Goal: Navigation & Orientation: Find specific page/section

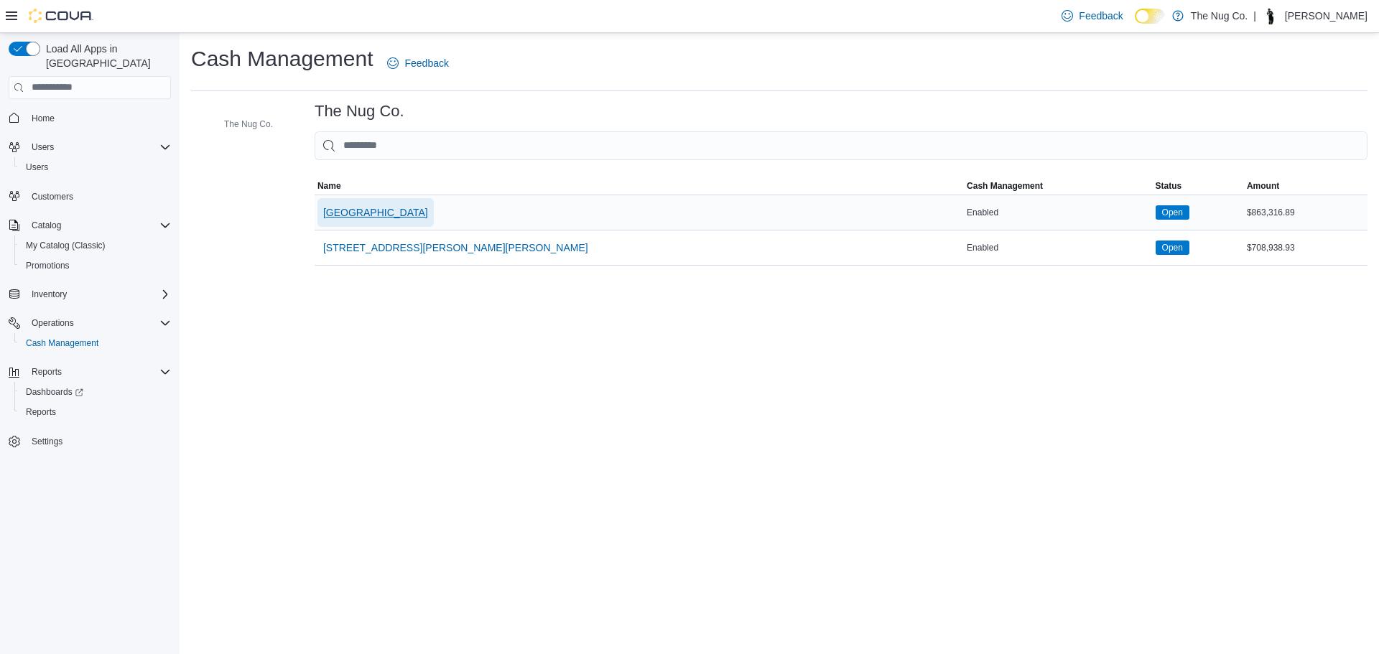
click at [391, 213] on span "[GEOGRAPHIC_DATA]" at bounding box center [375, 212] width 105 height 14
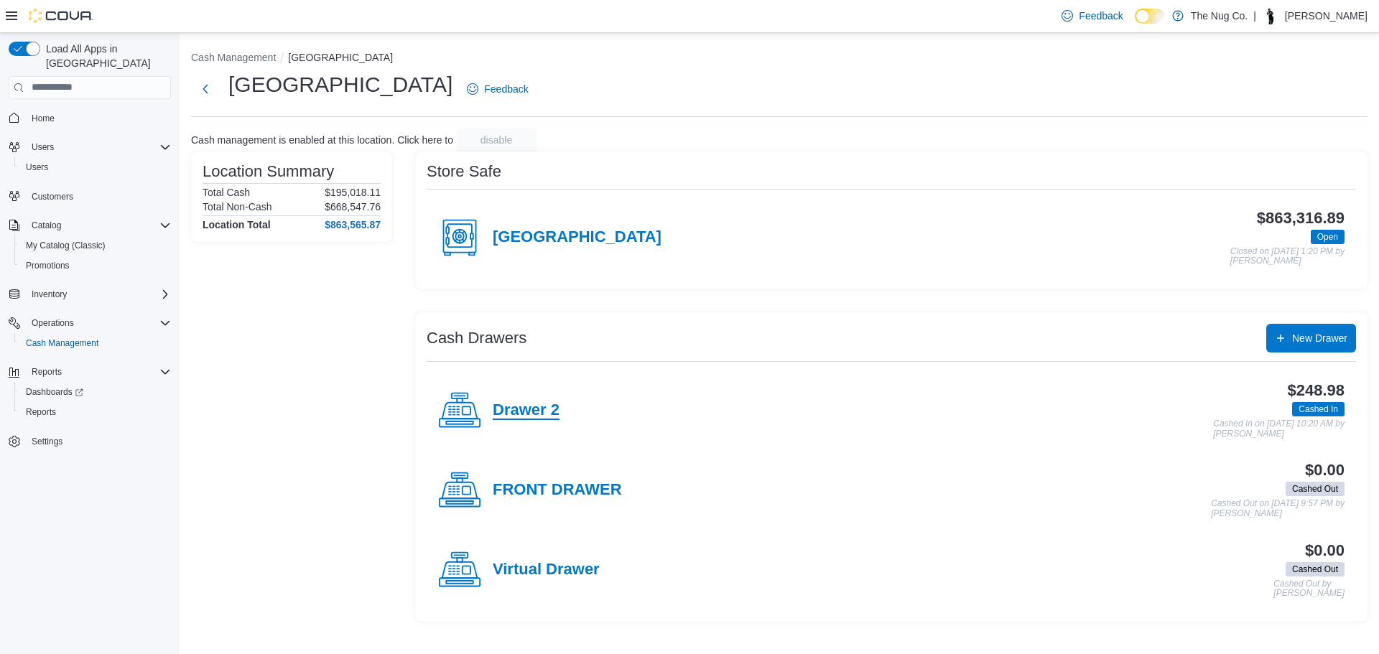
click at [532, 406] on h4 "Drawer 2" at bounding box center [526, 410] width 67 height 19
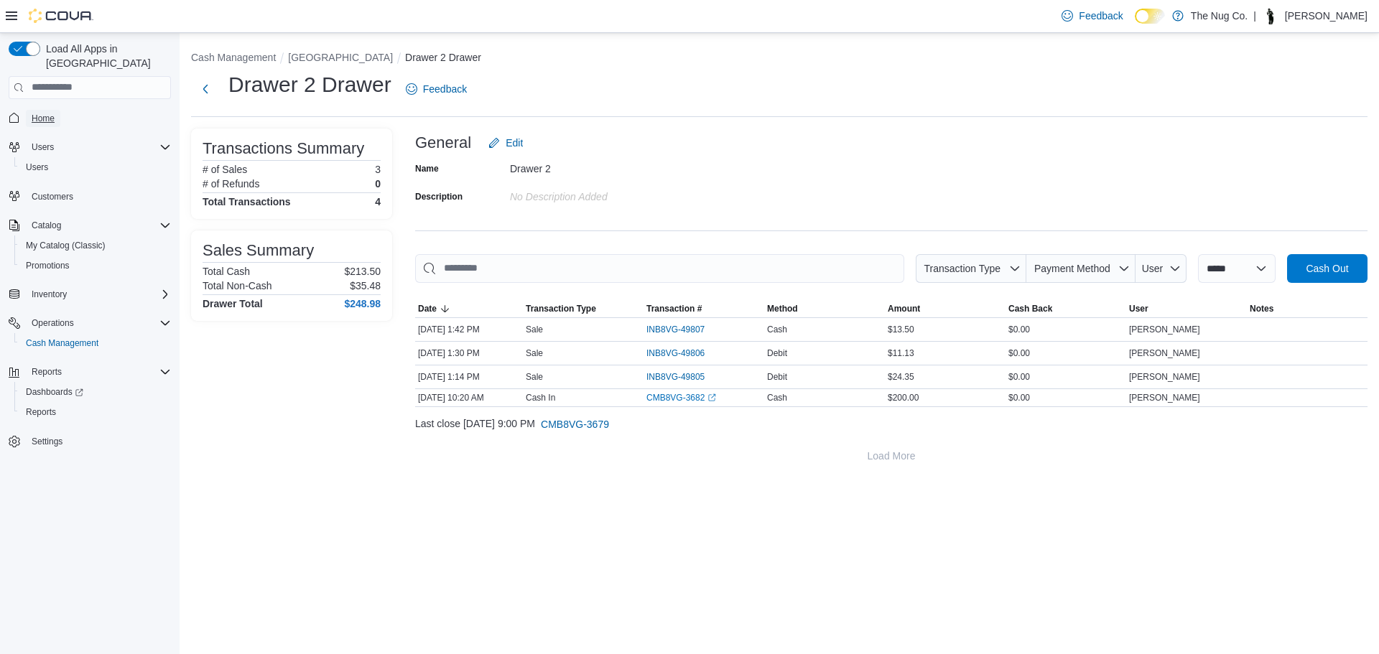
click at [34, 113] on span "Home" at bounding box center [43, 118] width 23 height 11
